Goal: Find specific page/section: Find specific page/section

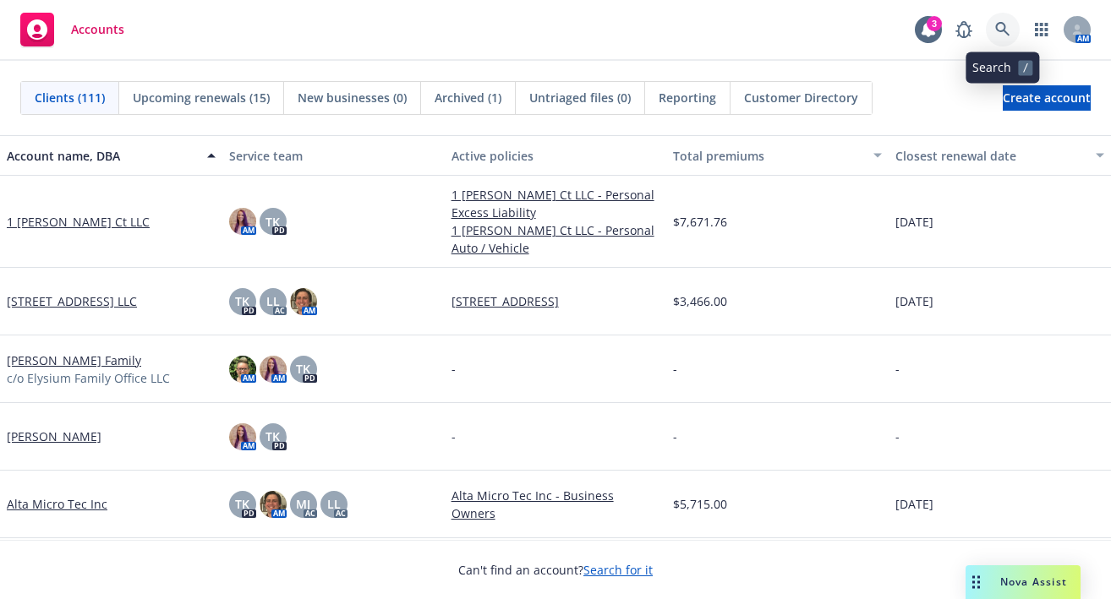
click at [998, 25] on icon at bounding box center [1002, 29] width 15 height 15
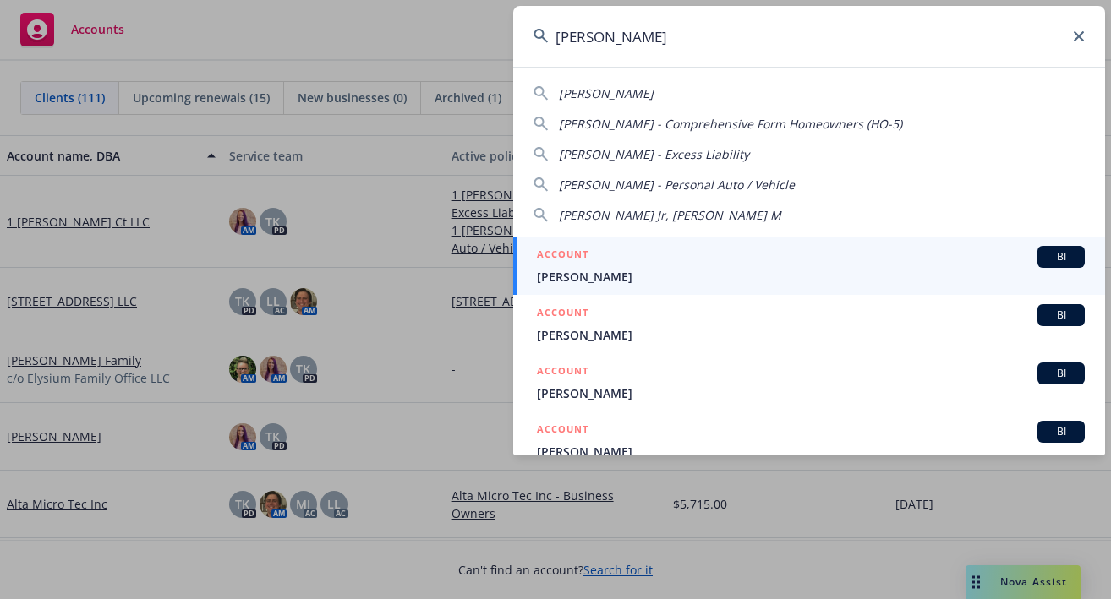
click at [605, 93] on span "[PERSON_NAME]" at bounding box center [606, 93] width 95 height 16
type input "[PERSON_NAME]"
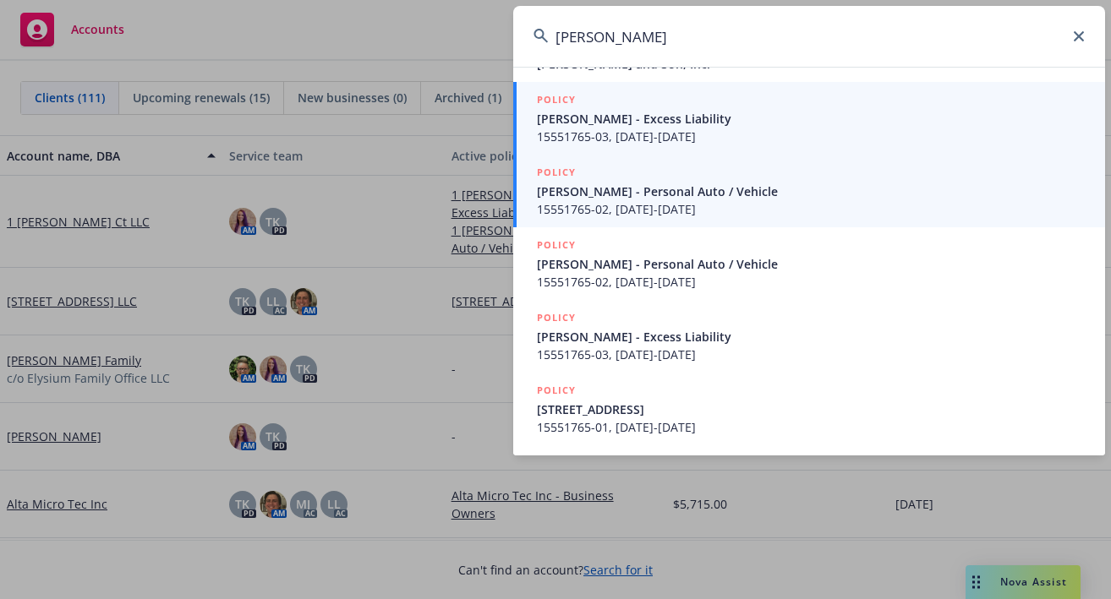
scroll to position [385, 0]
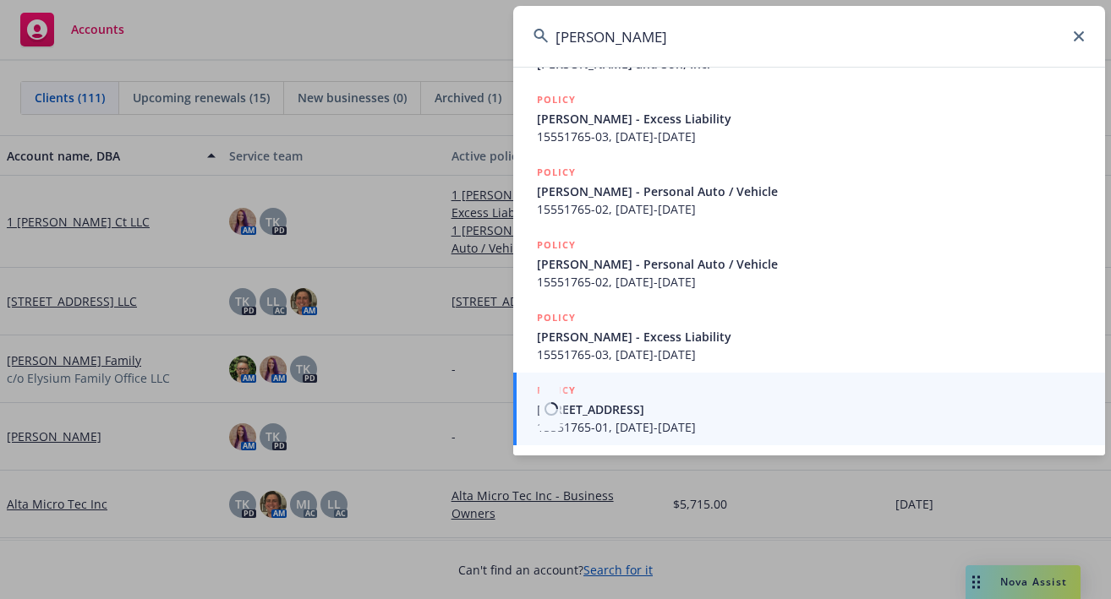
click at [658, 422] on span "15551765-01, [DATE]-[DATE]" at bounding box center [811, 427] width 548 height 18
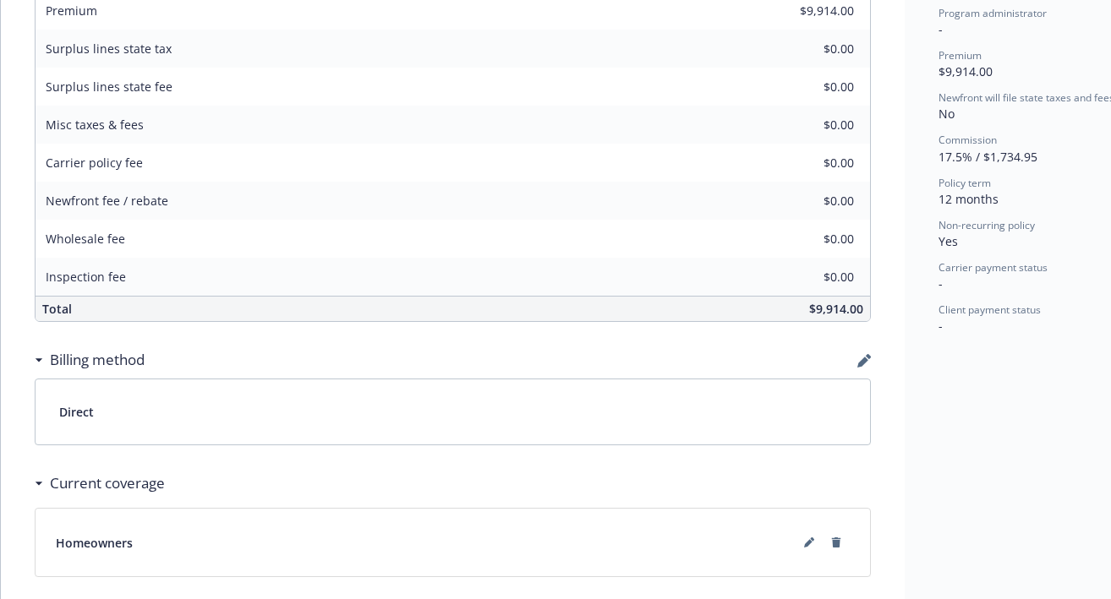
scroll to position [930, 0]
